Goal: Find contact information: Find contact information

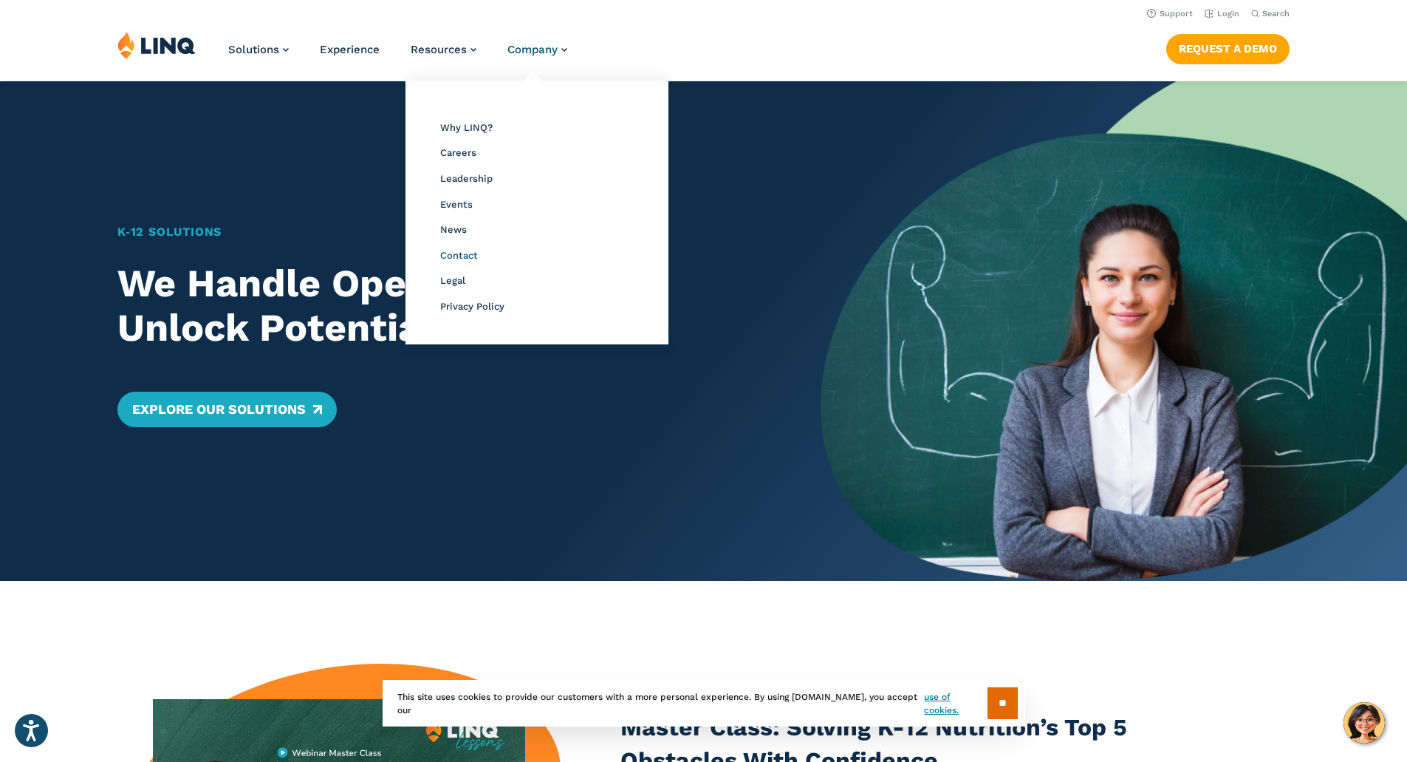
click at [451, 256] on span "Contact" at bounding box center [459, 255] width 38 height 11
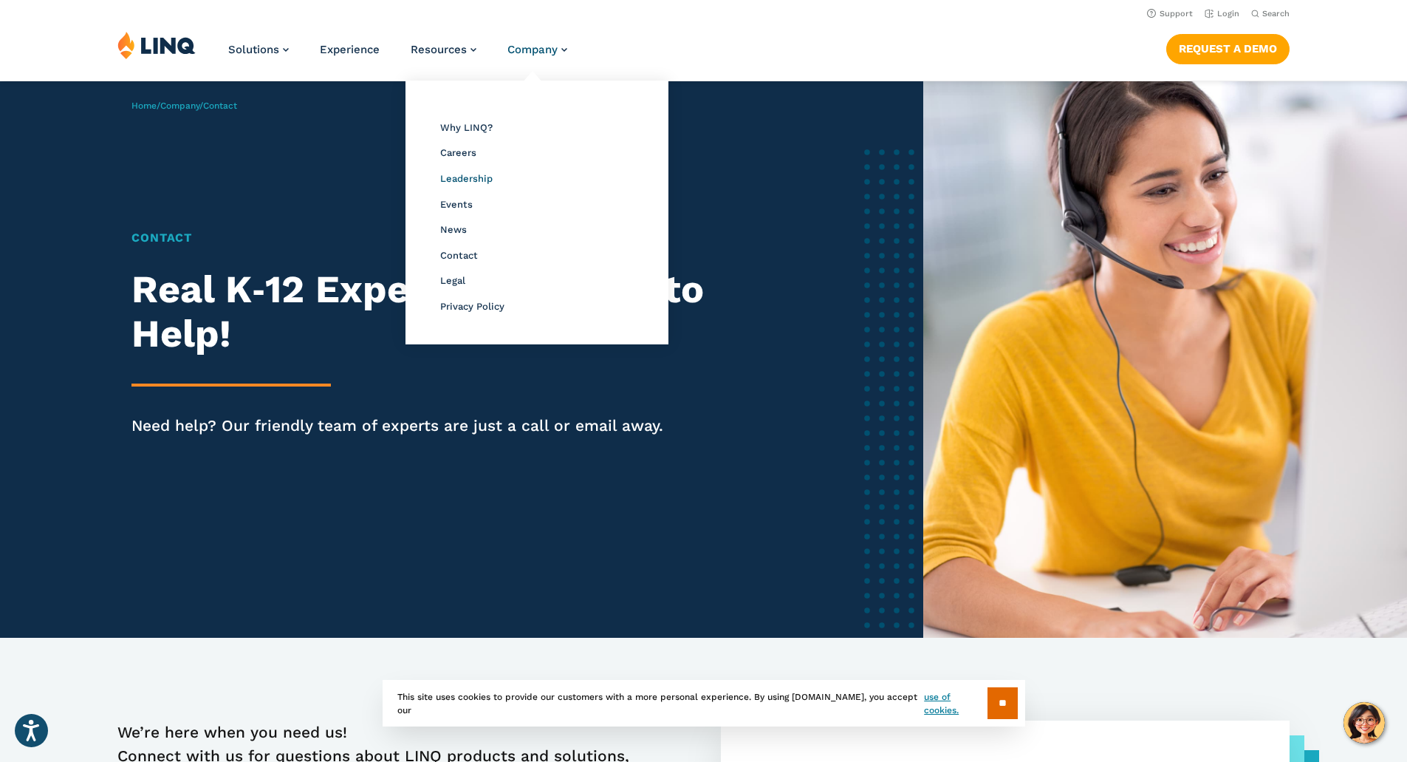
click at [473, 183] on span "Leadership" at bounding box center [466, 178] width 52 height 11
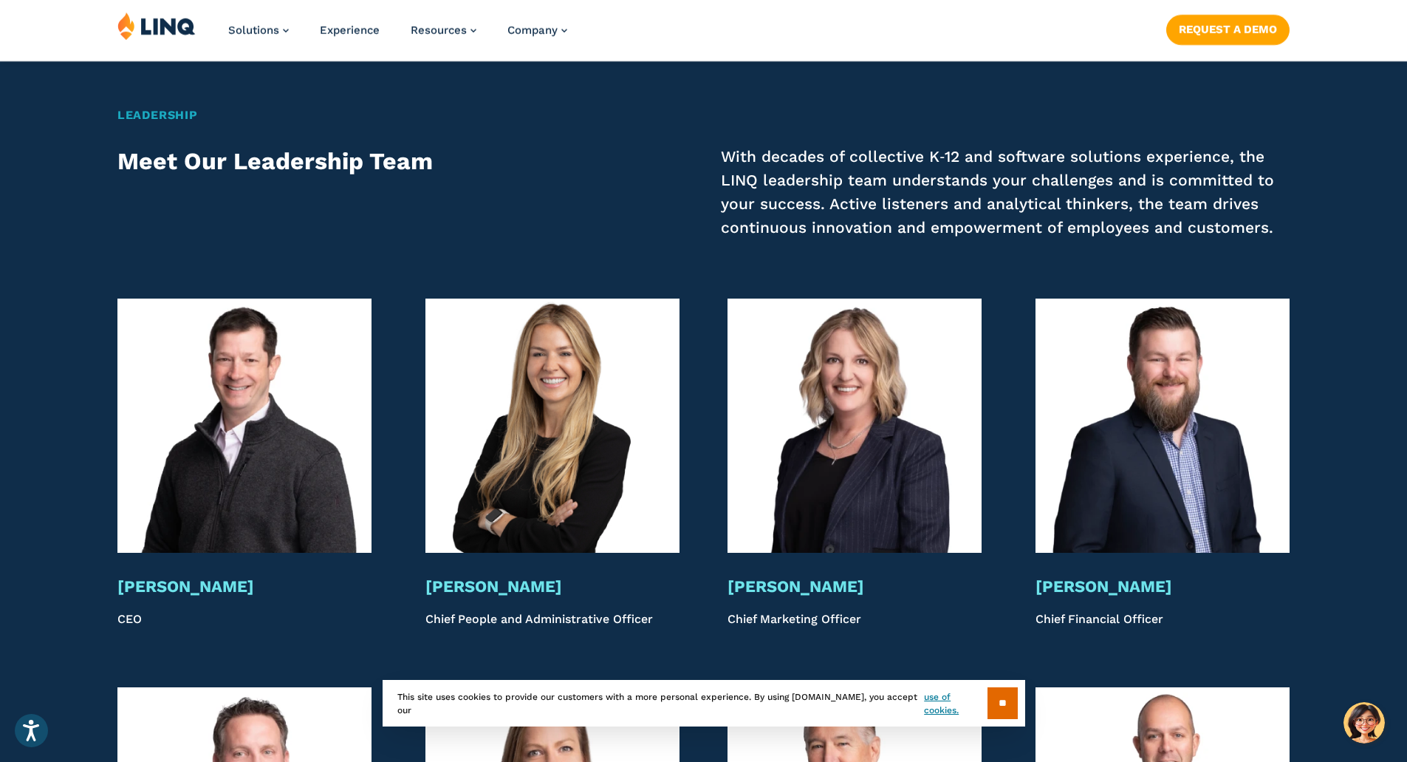
scroll to position [2685, 0]
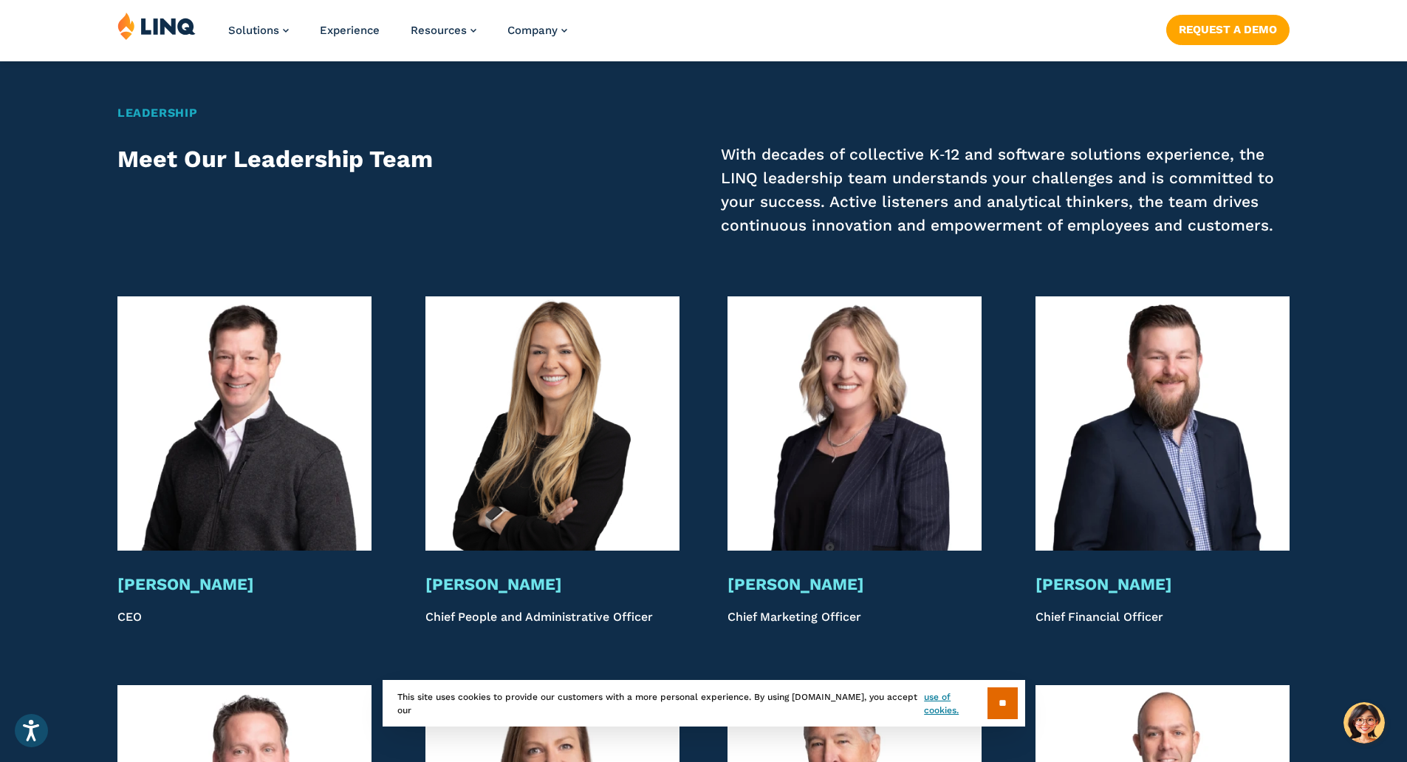
click at [505, 591] on h3 "Catherine Duke" at bounding box center [552, 584] width 254 height 21
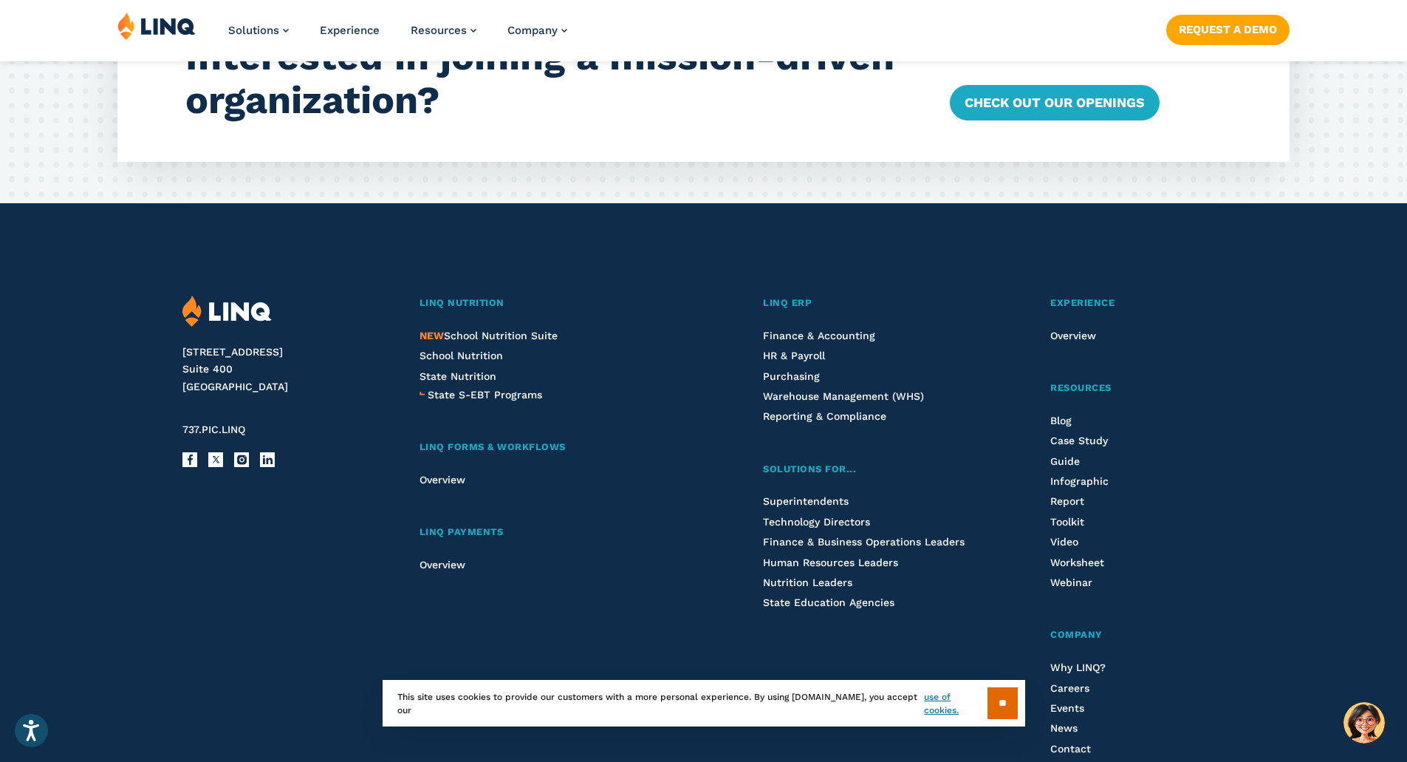
scroll to position [4753, 0]
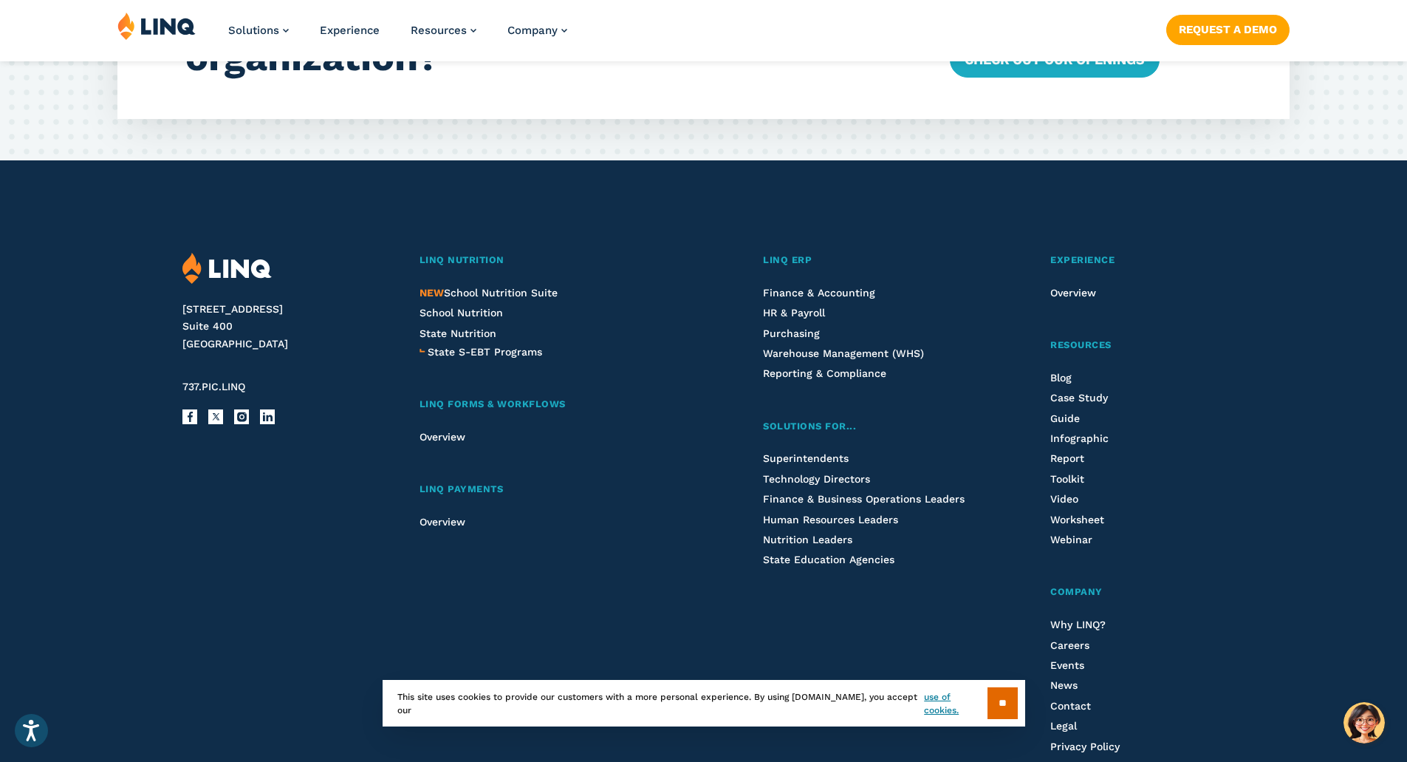
click at [209, 386] on span "737.PIC.LINQ" at bounding box center [213, 386] width 63 height 12
click at [210, 386] on span "737.PIC.LINQ" at bounding box center [213, 386] width 63 height 12
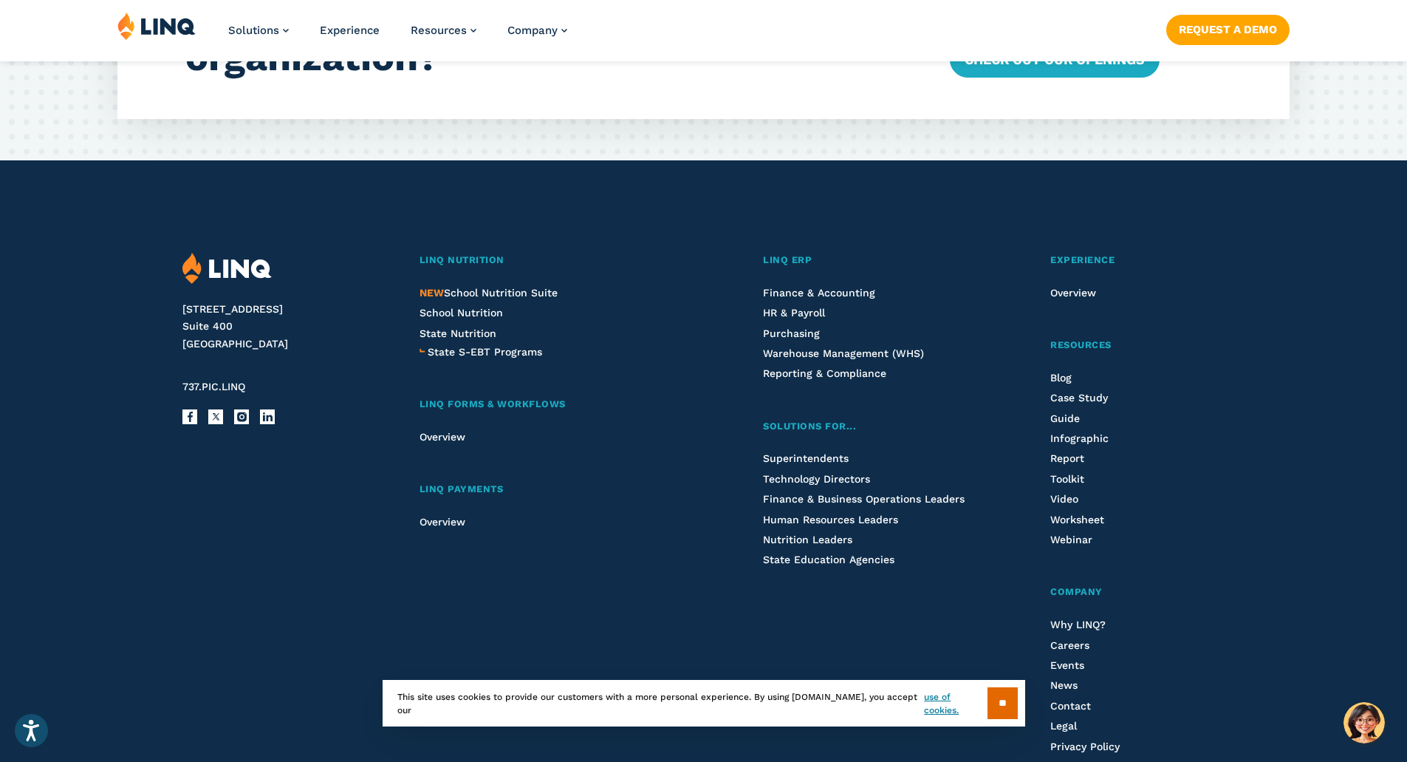
drag, startPoint x: 608, startPoint y: 588, endPoint x: 589, endPoint y: 576, distance: 22.5
click at [607, 587] on div "LINQ Nutrition NEW School Nutrition Suite School Nutrition State Nutrition Stat…" at bounding box center [553, 522] width 267 height 538
click at [224, 386] on span "737.PIC.LINQ" at bounding box center [213, 386] width 63 height 12
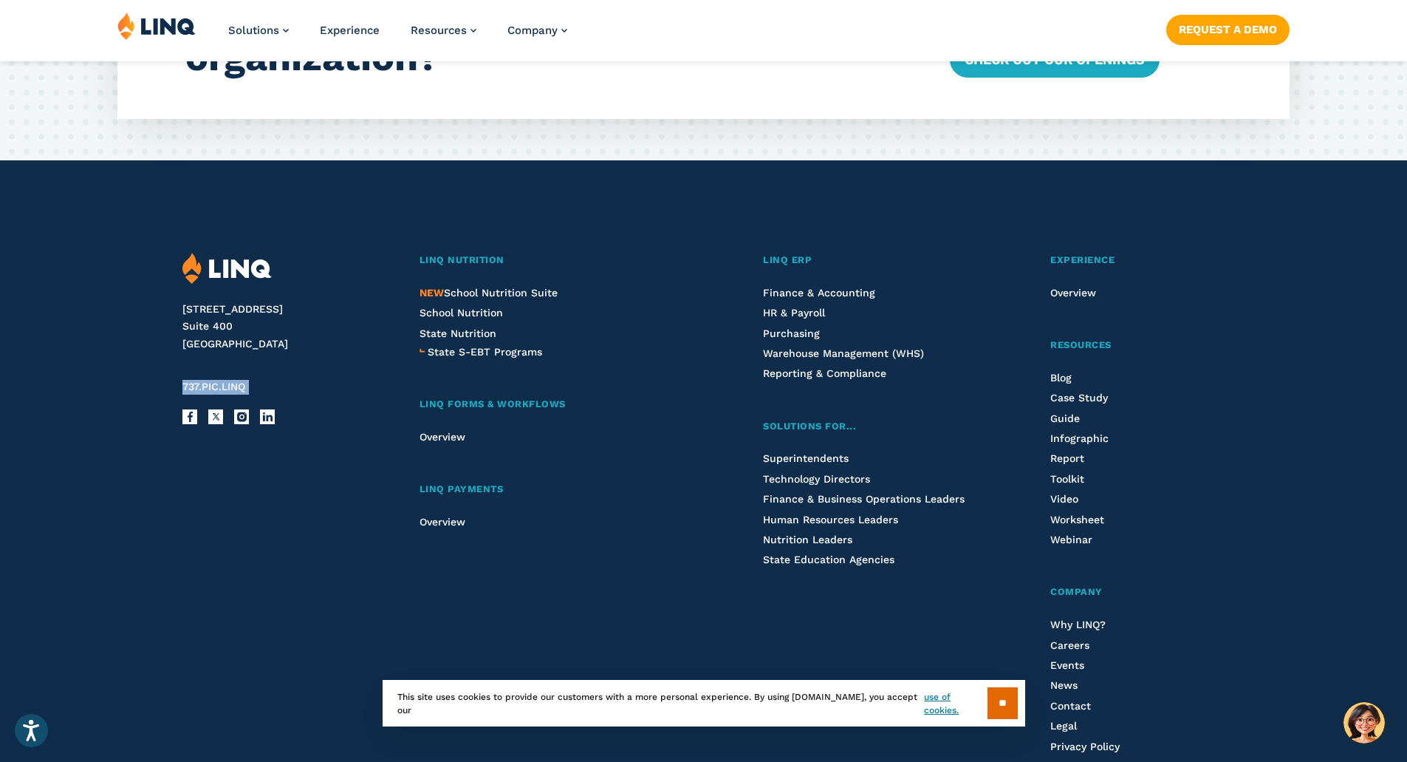
copy div "737.PIC.LINQ"
